Goal: Information Seeking & Learning: Learn about a topic

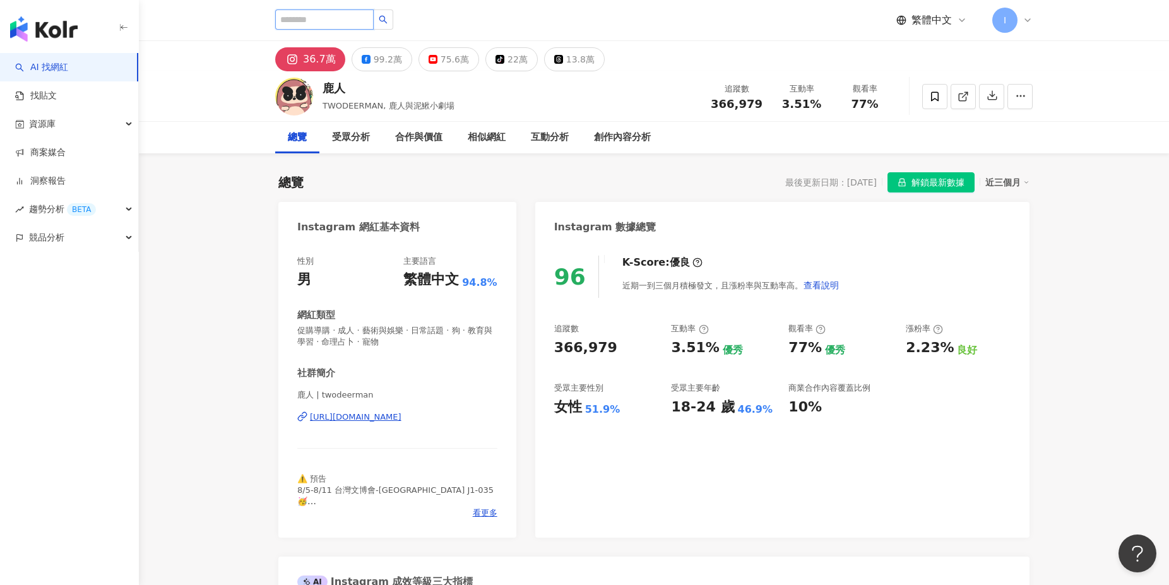
click at [367, 17] on input "search" at bounding box center [324, 19] width 98 height 20
type input "**"
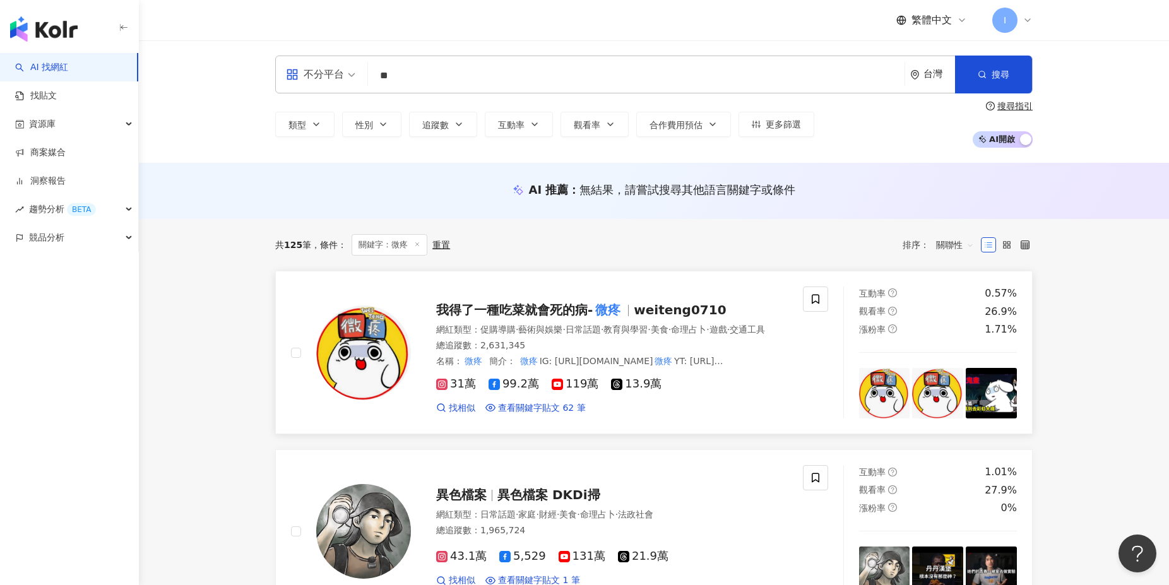
click at [602, 312] on mark "微疼" at bounding box center [608, 310] width 30 height 20
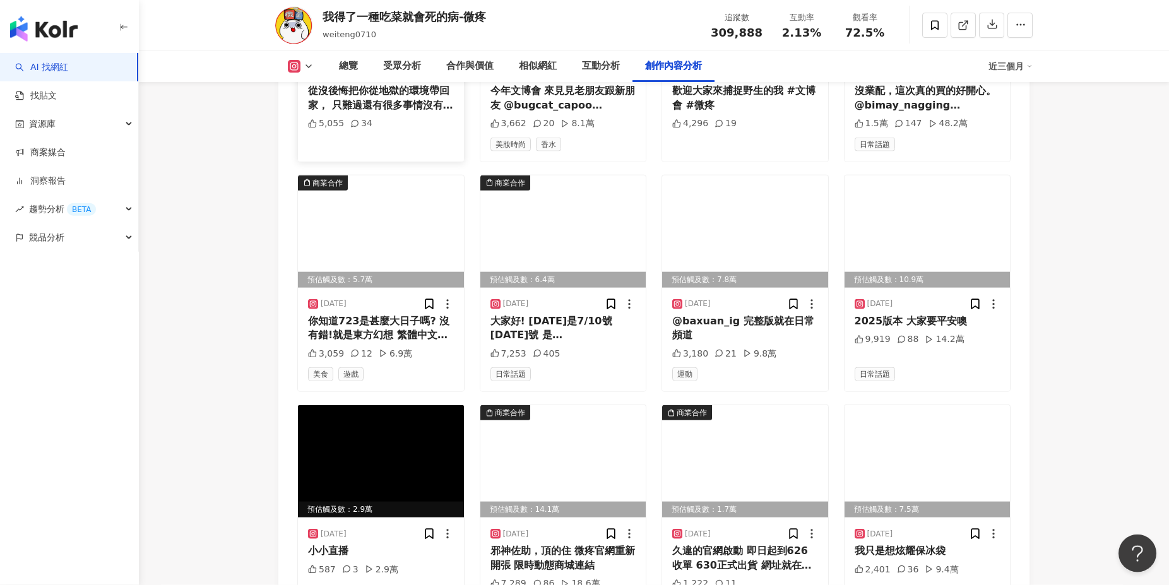
scroll to position [4568, 0]
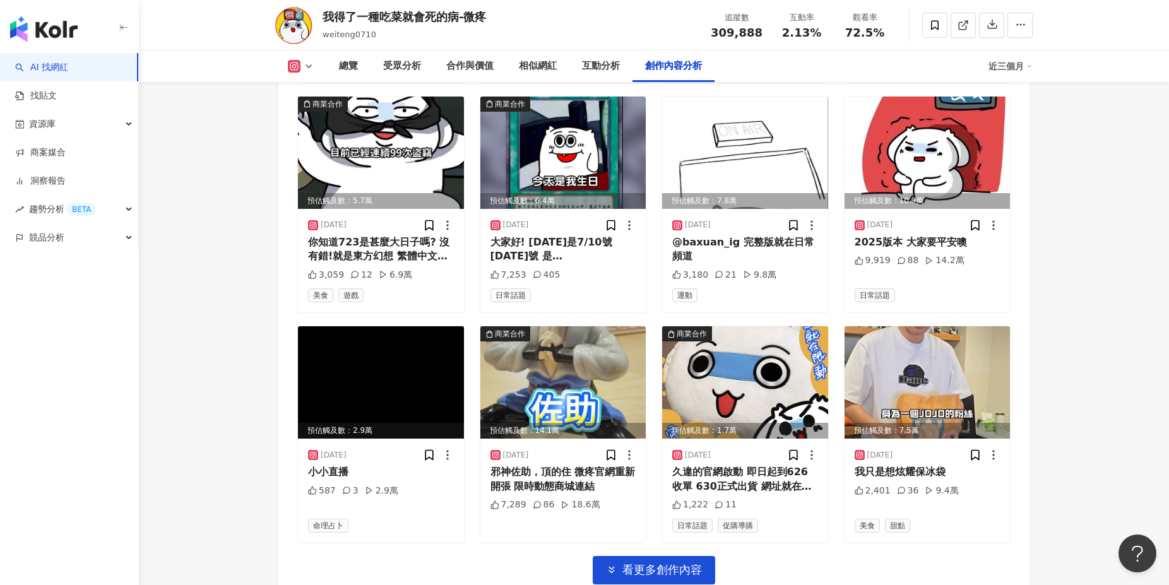
click at [306, 68] on icon at bounding box center [309, 66] width 10 height 10
click at [321, 153] on button "YouTube" at bounding box center [321, 148] width 76 height 18
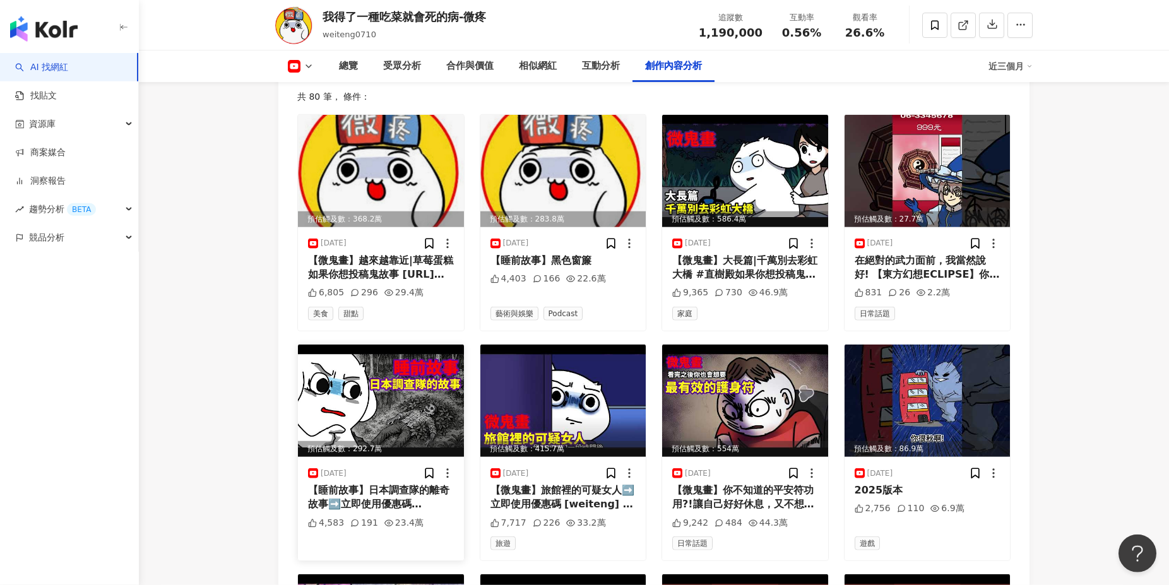
scroll to position [3476, 0]
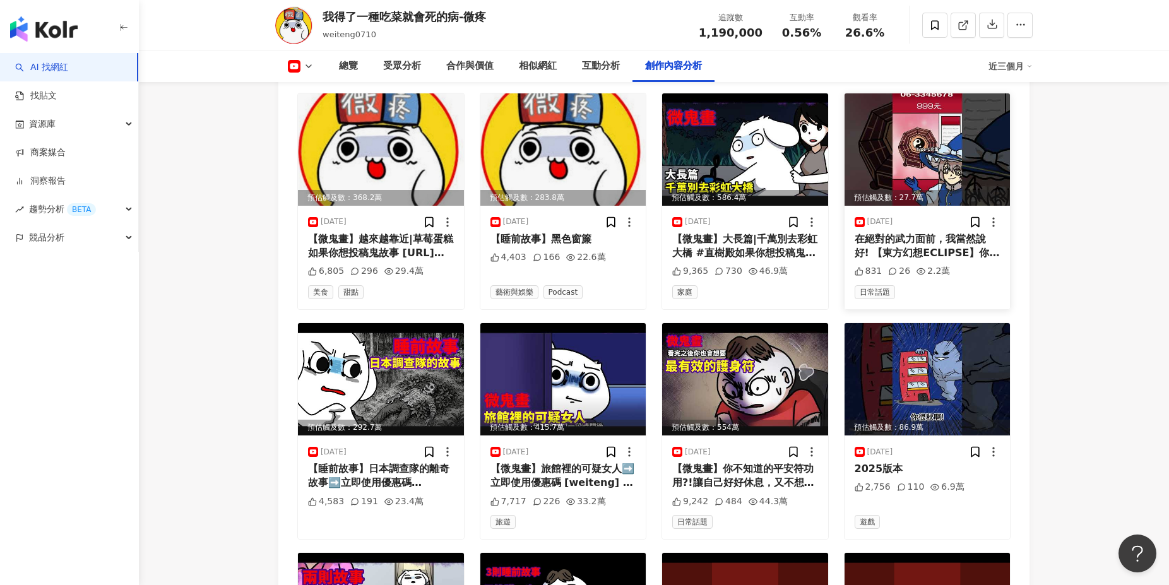
click at [924, 175] on img at bounding box center [928, 149] width 166 height 112
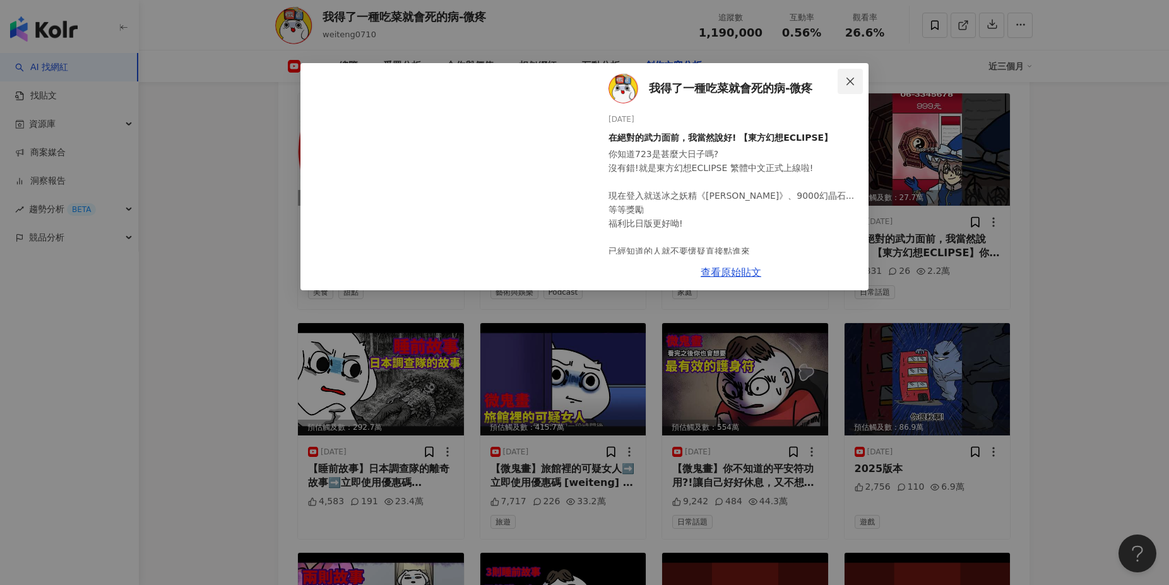
click at [849, 81] on icon "close" at bounding box center [850, 81] width 8 height 8
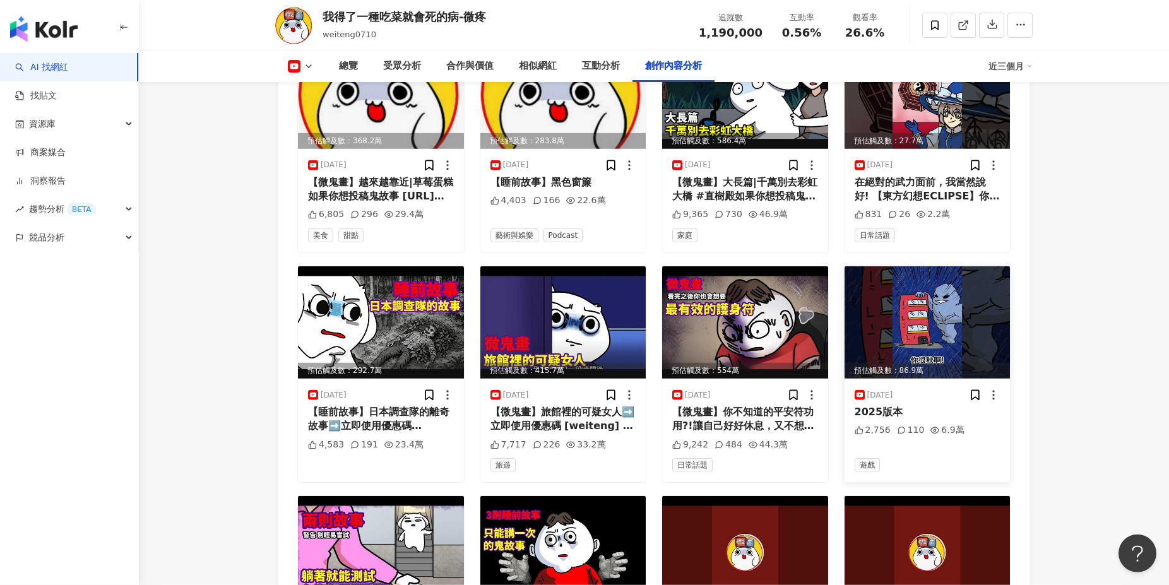
scroll to position [3544, 0]
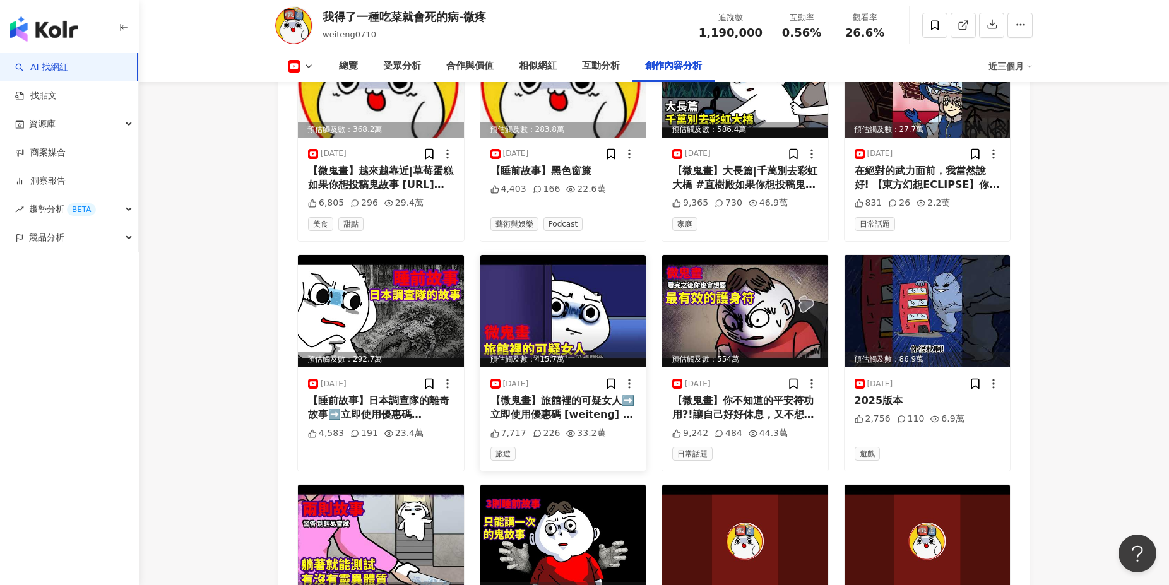
click at [579, 405] on div "【微鬼畫】旅館裡的可疑女人➡️立即使用優惠碼 [weiteng] 購買 Saily 數據方案，即享 85 折獨家優惠! 下載 Saily 應用程式或前往 [U…" at bounding box center [563, 408] width 146 height 28
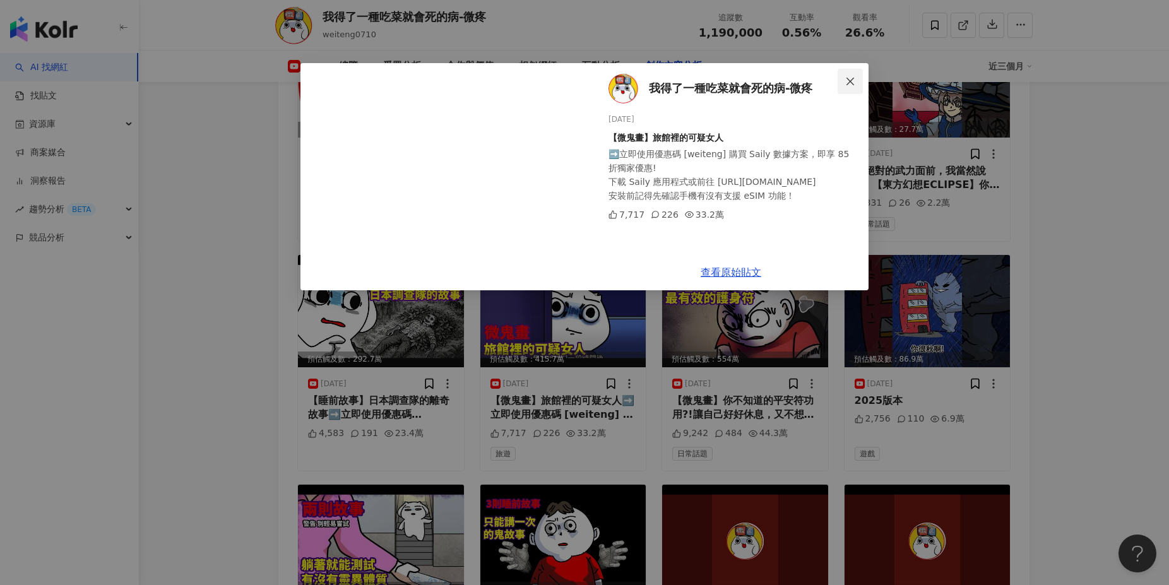
click at [844, 85] on span "Close" at bounding box center [850, 81] width 25 height 10
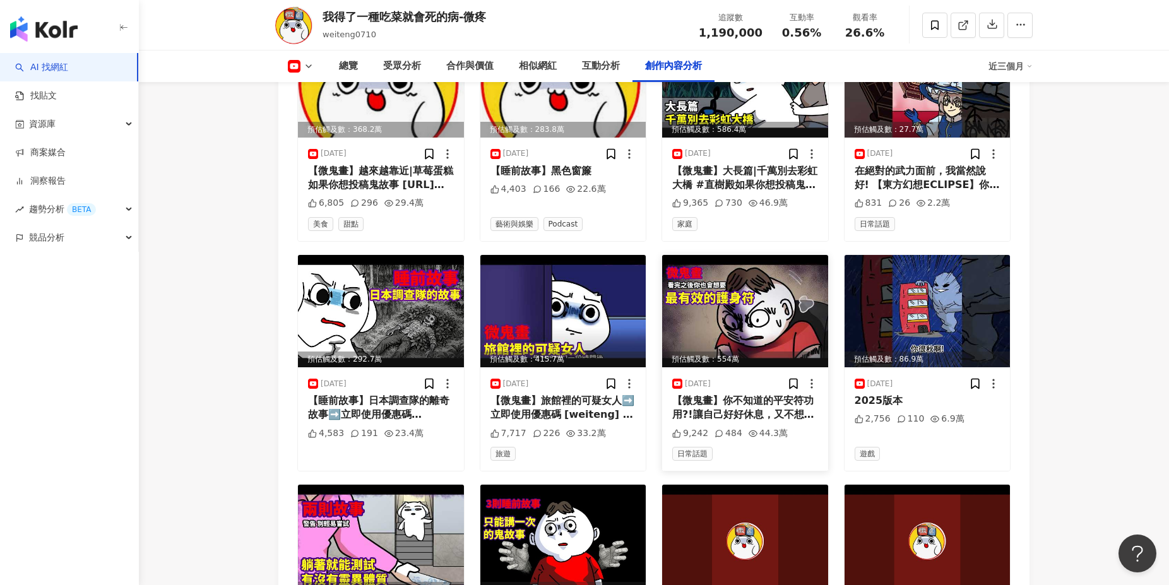
click at [781, 336] on img at bounding box center [745, 311] width 166 height 112
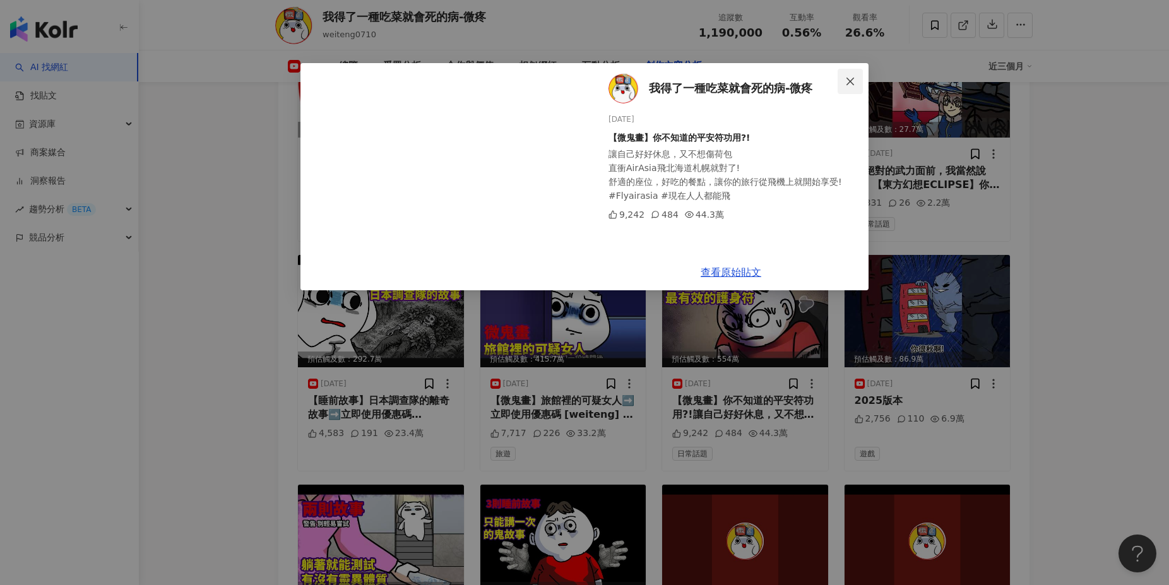
click at [854, 86] on button "Close" at bounding box center [850, 81] width 25 height 25
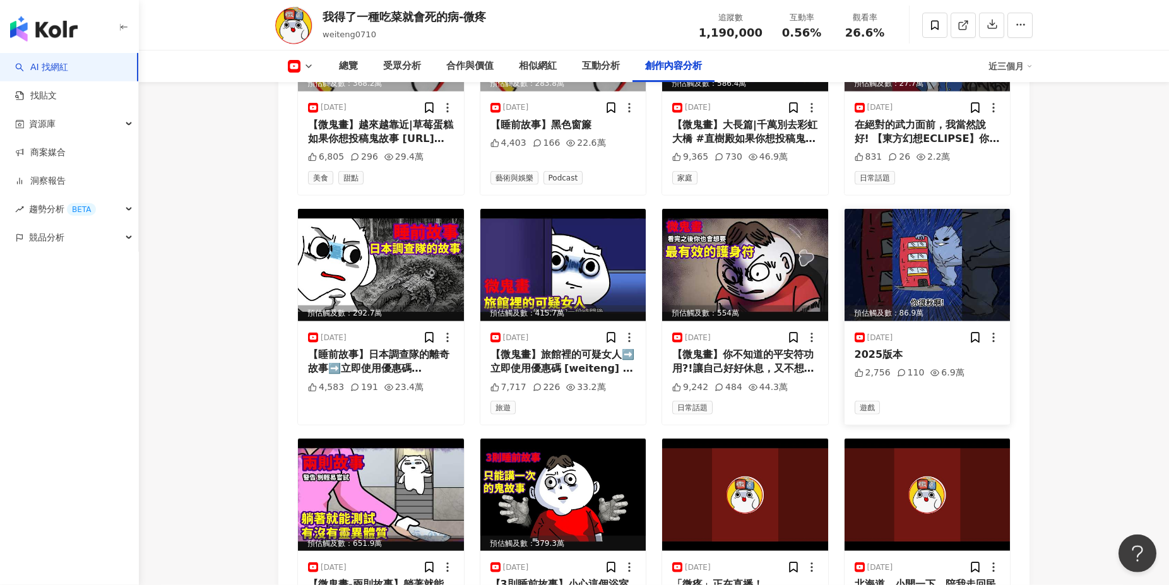
scroll to position [3681, 0]
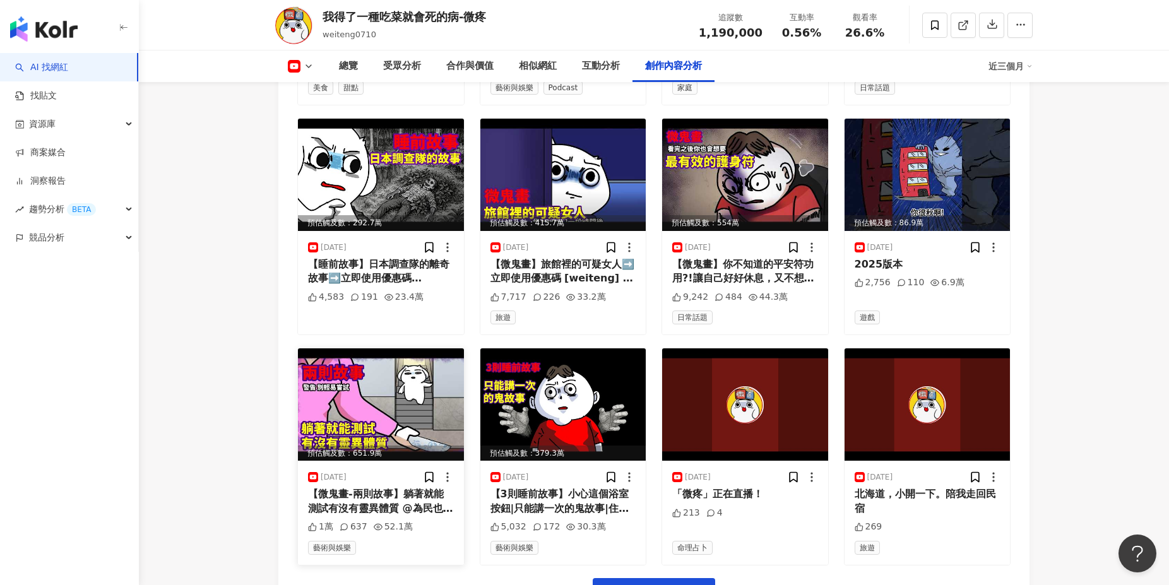
click at [418, 501] on div "【微鬼畫-兩則故事】躺著就能測試有沒有靈異體質 @為民也有約《Once Human》2.0年度版本，全新PVE劇本「無盡長夢」正式登場！ PC&手機免費下載，…" at bounding box center [381, 501] width 146 height 28
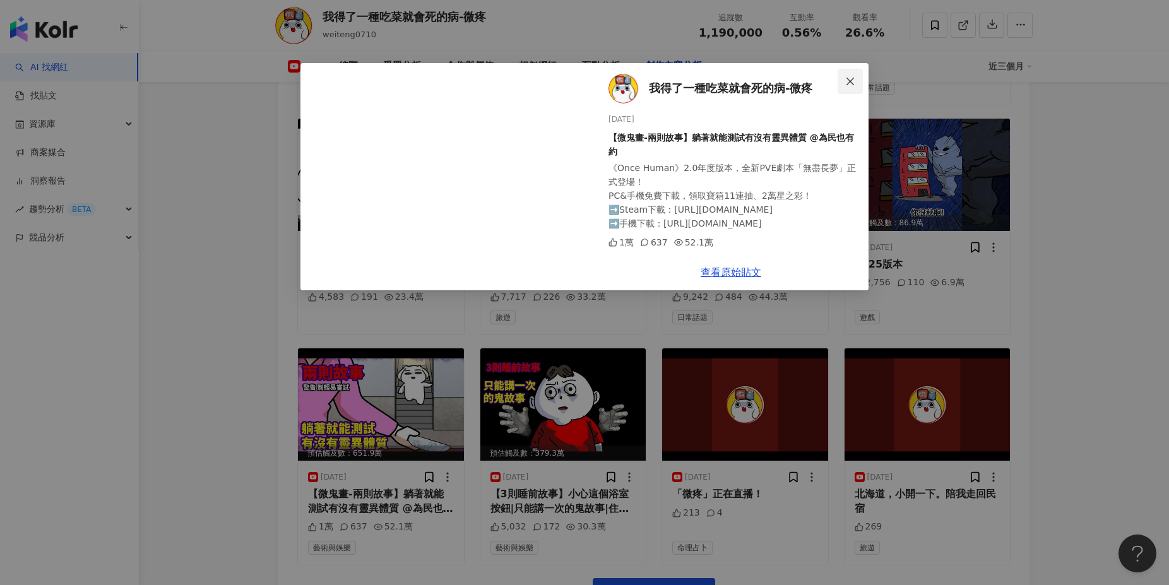
click at [850, 80] on icon "close" at bounding box center [850, 81] width 10 height 10
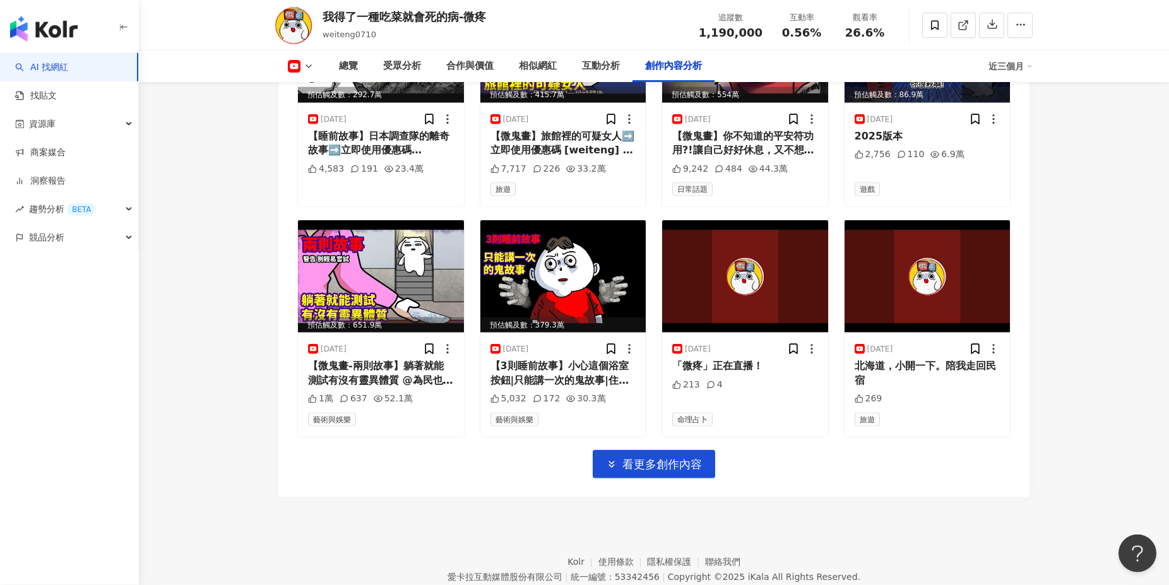
scroll to position [3817, 0]
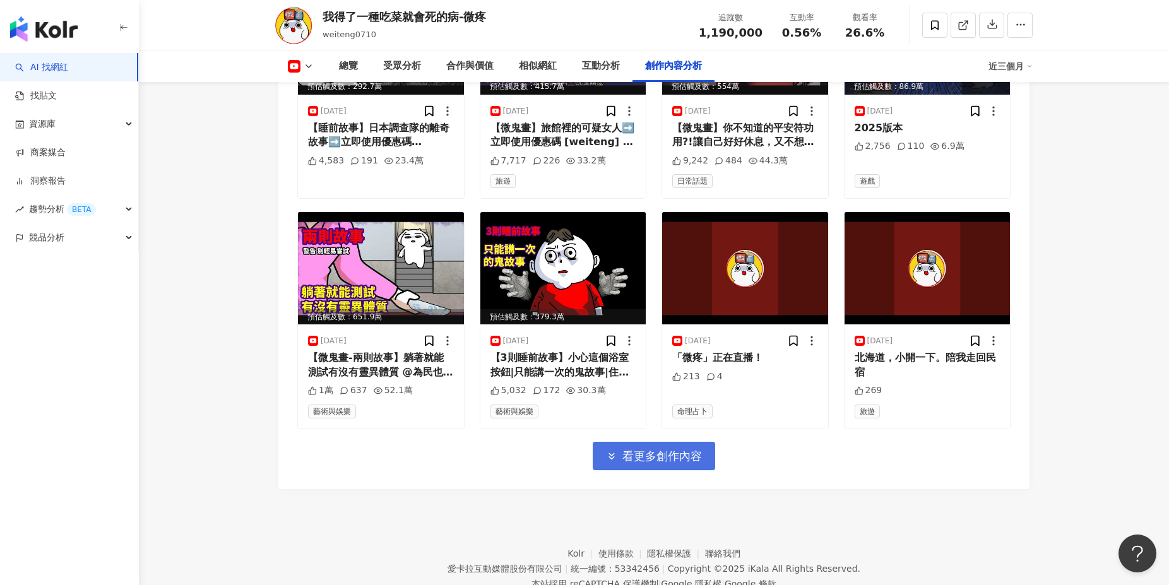
click at [708, 448] on button "看更多創作內容" at bounding box center [654, 456] width 122 height 28
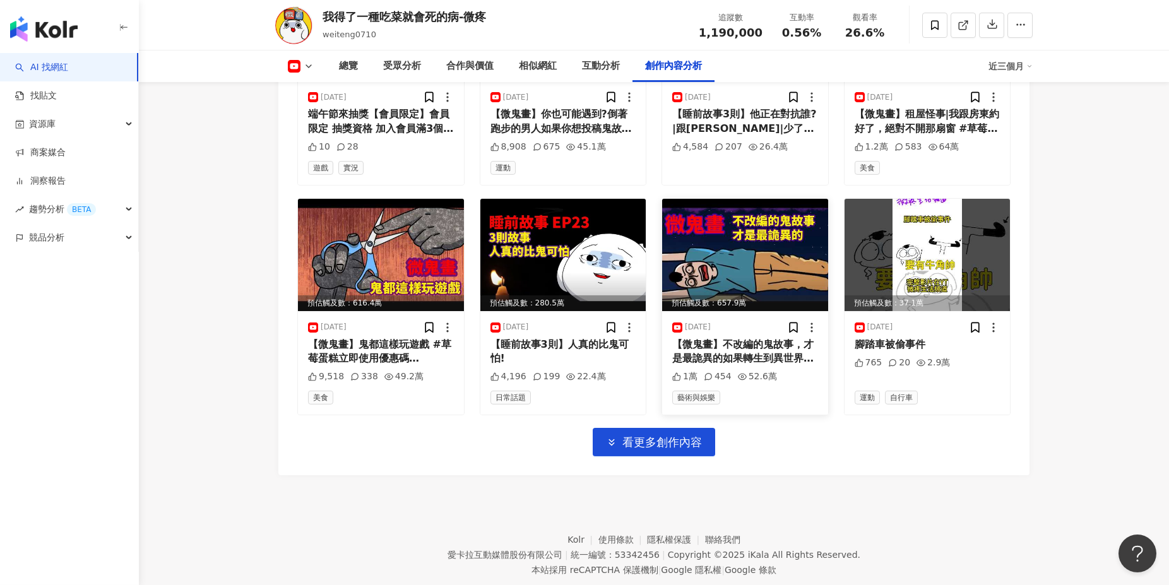
scroll to position [4549, 0]
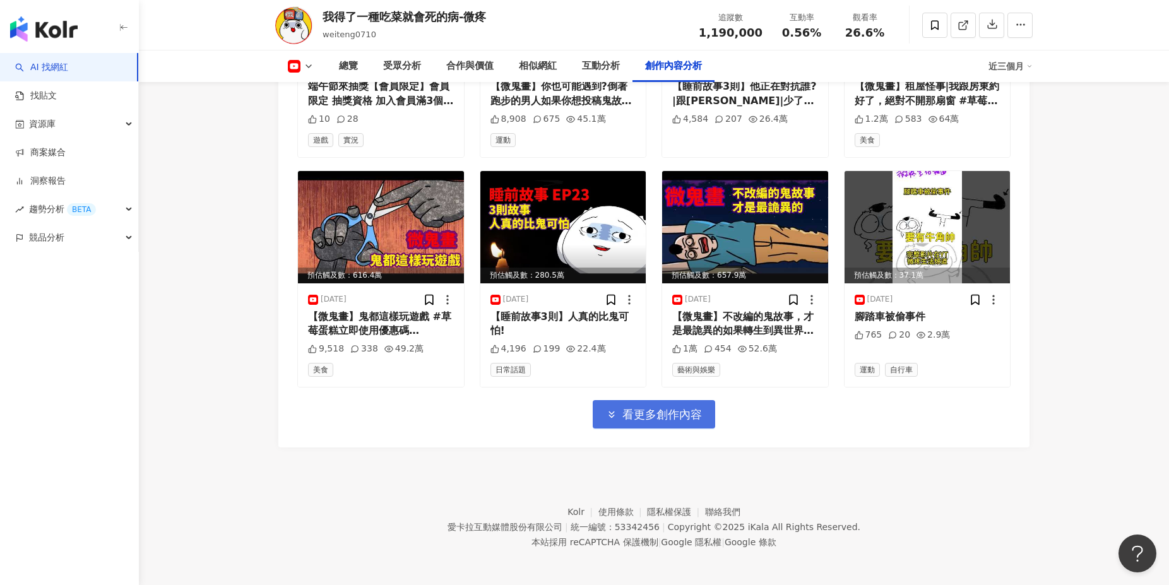
click at [691, 420] on span "看更多創作內容" at bounding box center [662, 415] width 80 height 14
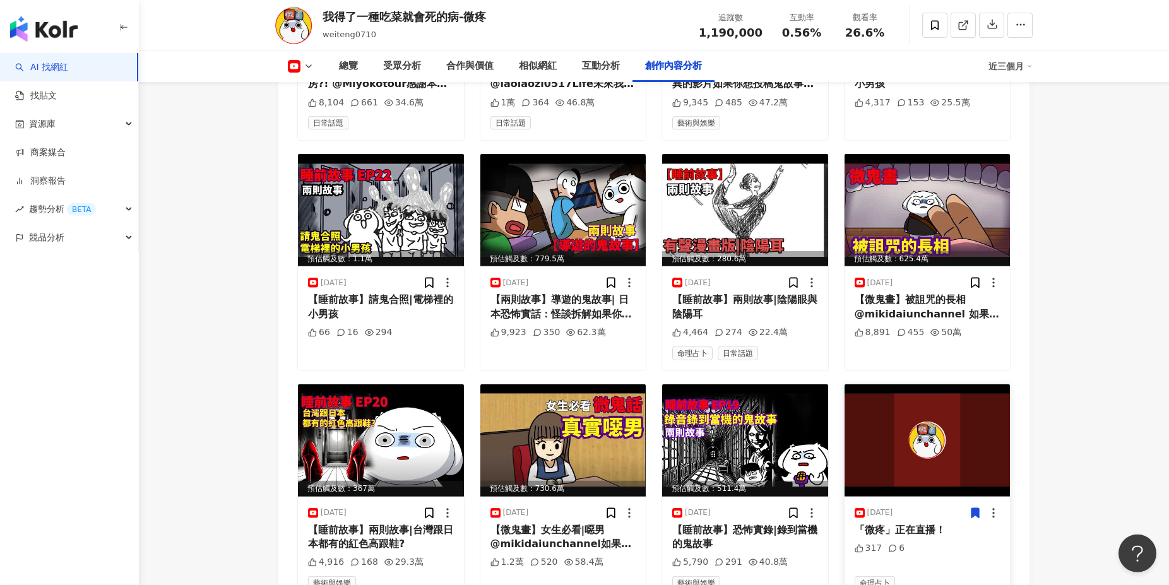
scroll to position [5026, 0]
